Goal: Information Seeking & Learning: Find specific page/section

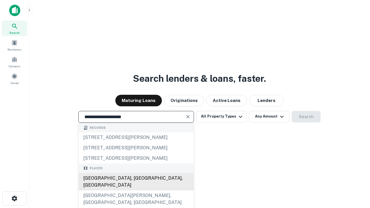
click at [136, 191] on div "[GEOGRAPHIC_DATA], [GEOGRAPHIC_DATA], [GEOGRAPHIC_DATA]" at bounding box center [136, 181] width 115 height 17
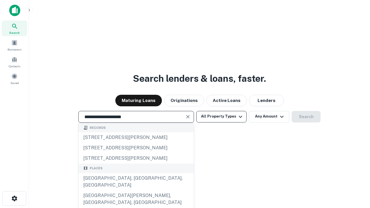
type input "**********"
click at [222, 117] on button "All Property Types" at bounding box center [221, 117] width 50 height 12
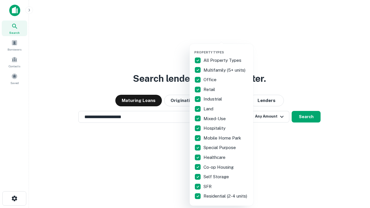
click at [226, 49] on button "button" at bounding box center [226, 49] width 64 height 0
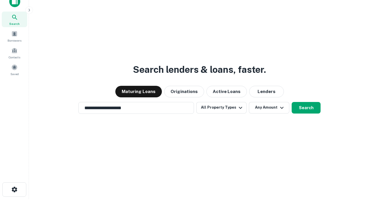
scroll to position [3, 70]
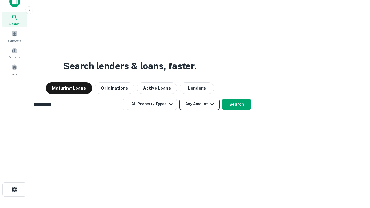
click at [179, 99] on button "Any Amount" at bounding box center [199, 105] width 40 height 12
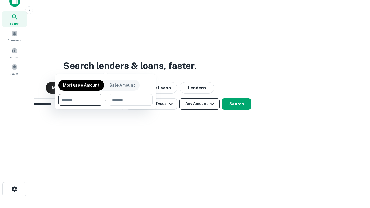
scroll to position [42, 164]
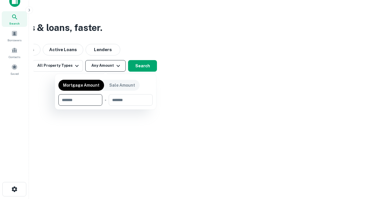
type input "*******"
click at [106, 106] on button "button" at bounding box center [105, 106] width 94 height 0
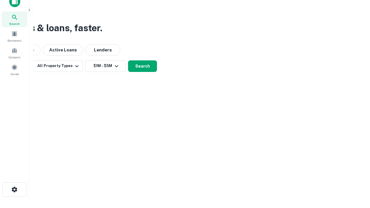
scroll to position [3, 107]
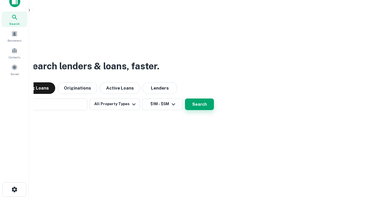
click at [185, 99] on button "Search" at bounding box center [199, 105] width 29 height 12
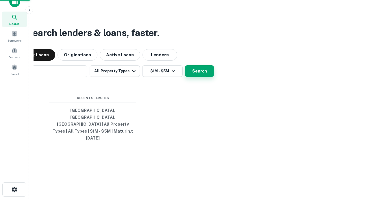
scroll to position [15, 164]
